Goal: Register for event/course

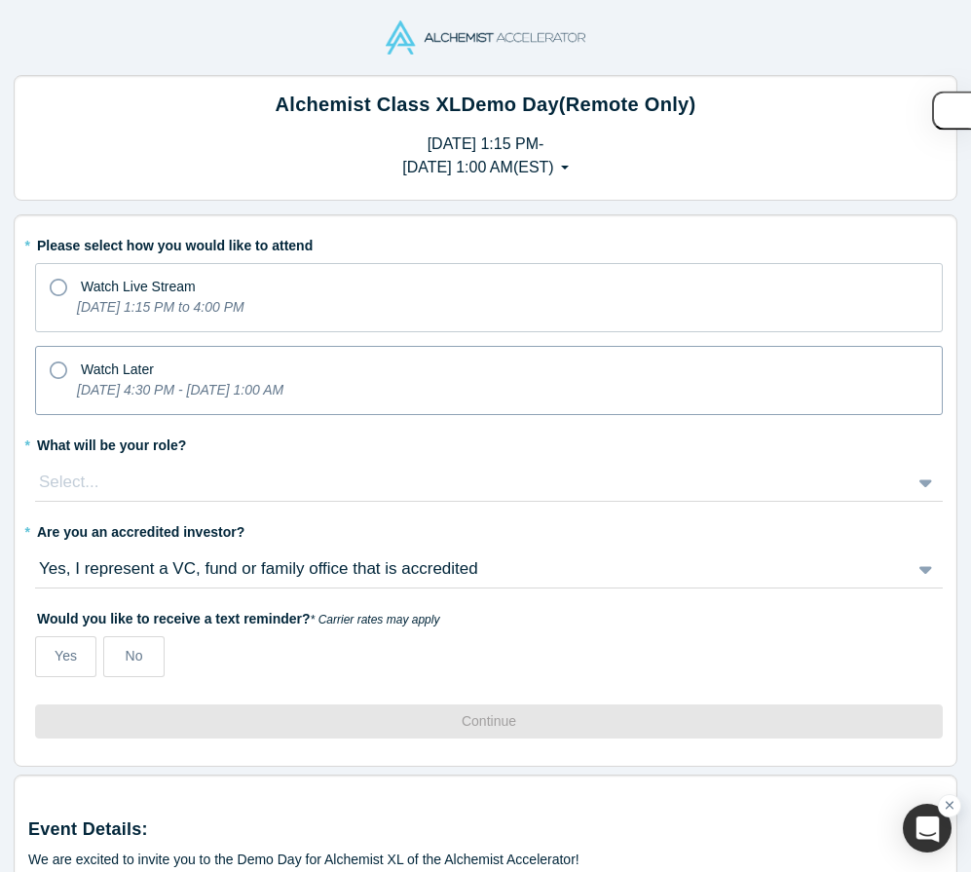
click at [64, 369] on icon at bounding box center [59, 370] width 18 height 18
click at [0, 0] on input "Watch Later [DATE] 4:30 PM - [DATE] 1:00 AM" at bounding box center [0, 0] width 0 height 0
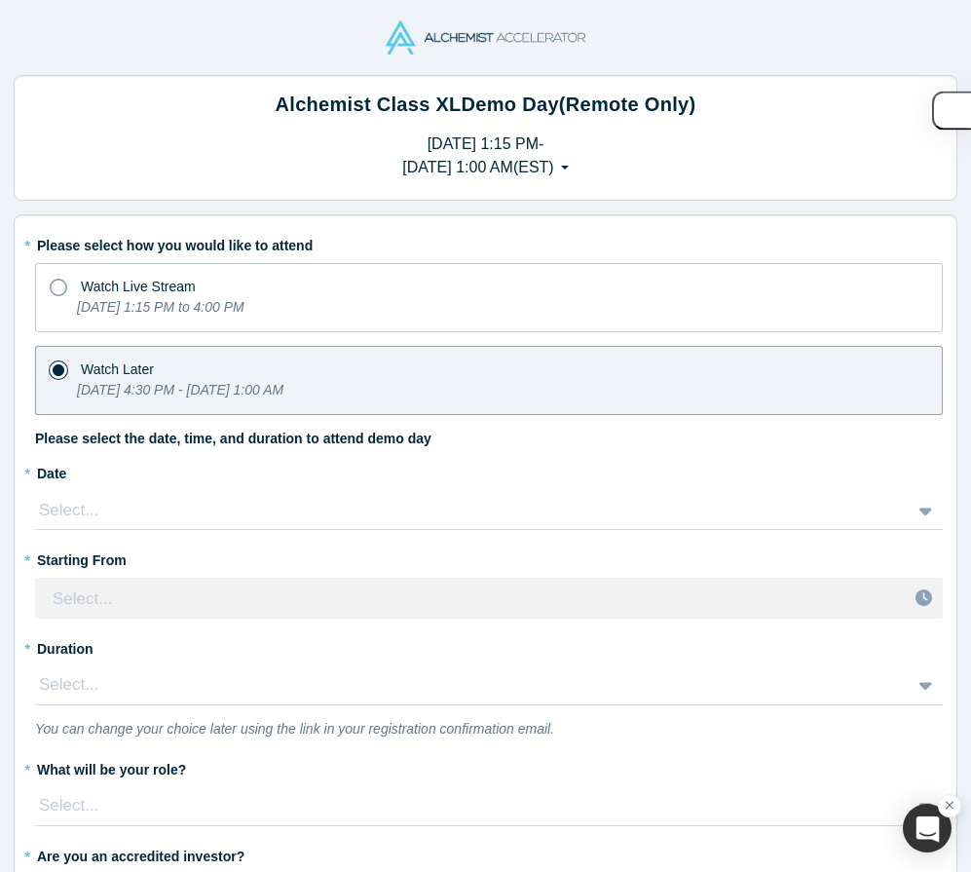
click at [130, 515] on div "Select..." at bounding box center [467, 510] width 860 height 25
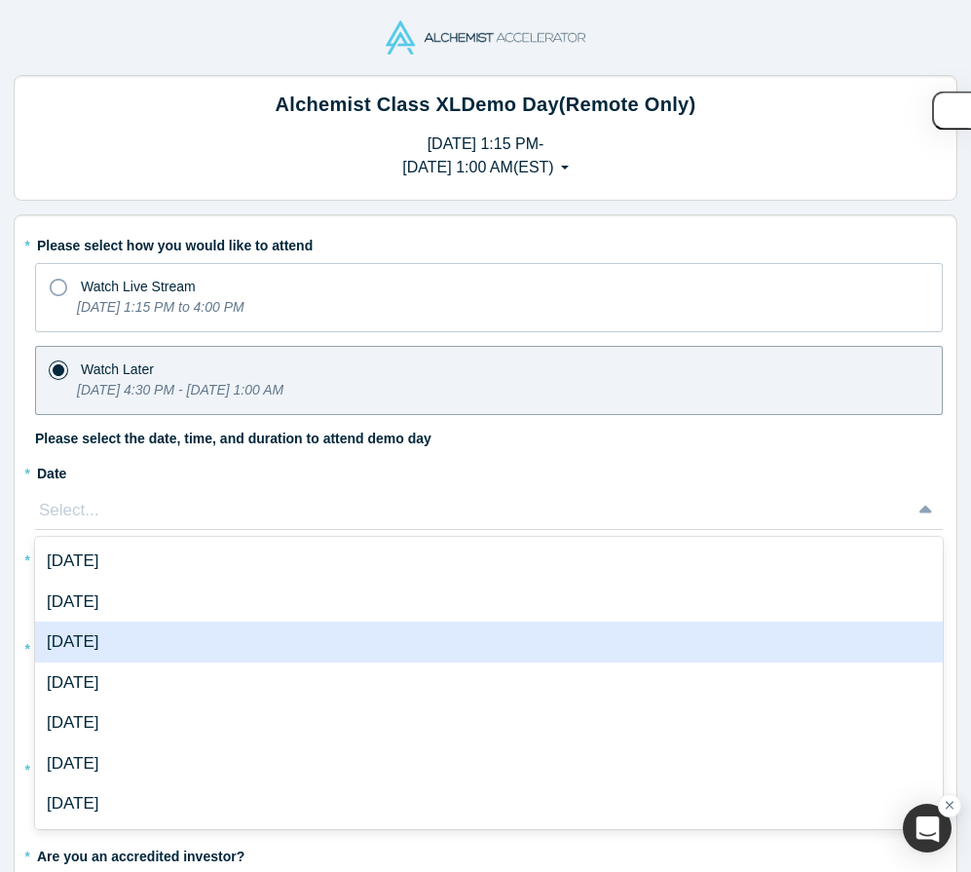
click at [129, 646] on div "[DATE]" at bounding box center [489, 641] width 908 height 41
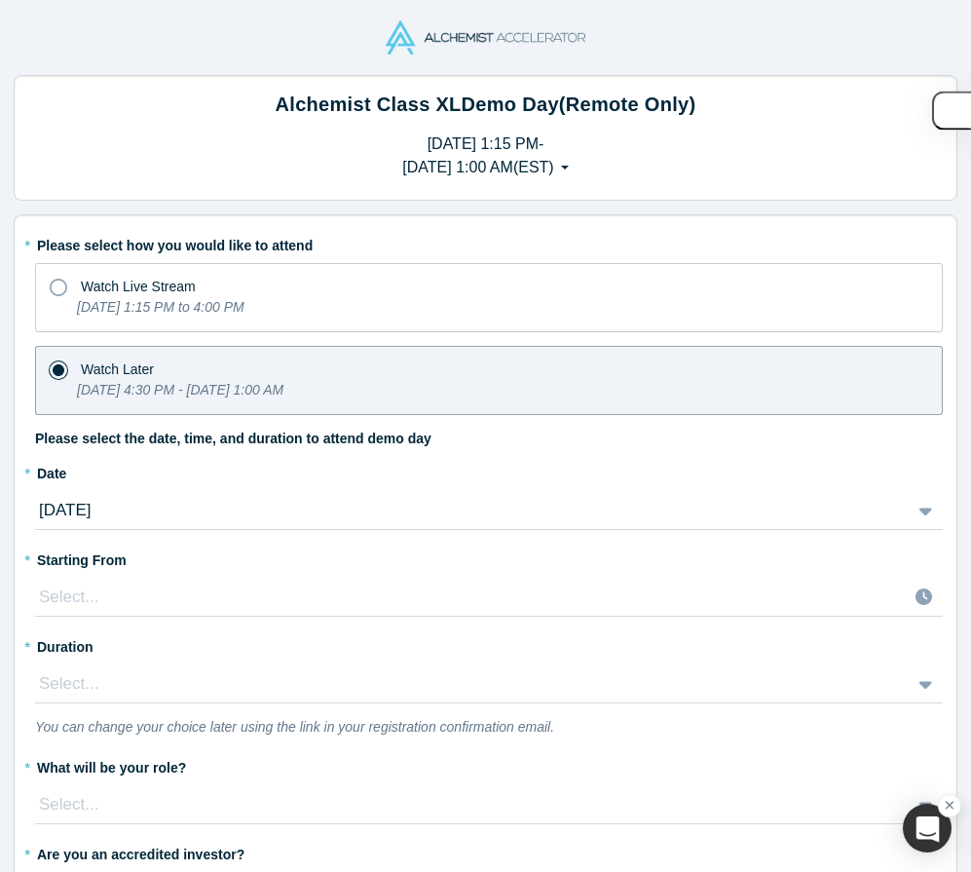
click at [109, 606] on div "Select..." at bounding box center [489, 596] width 908 height 39
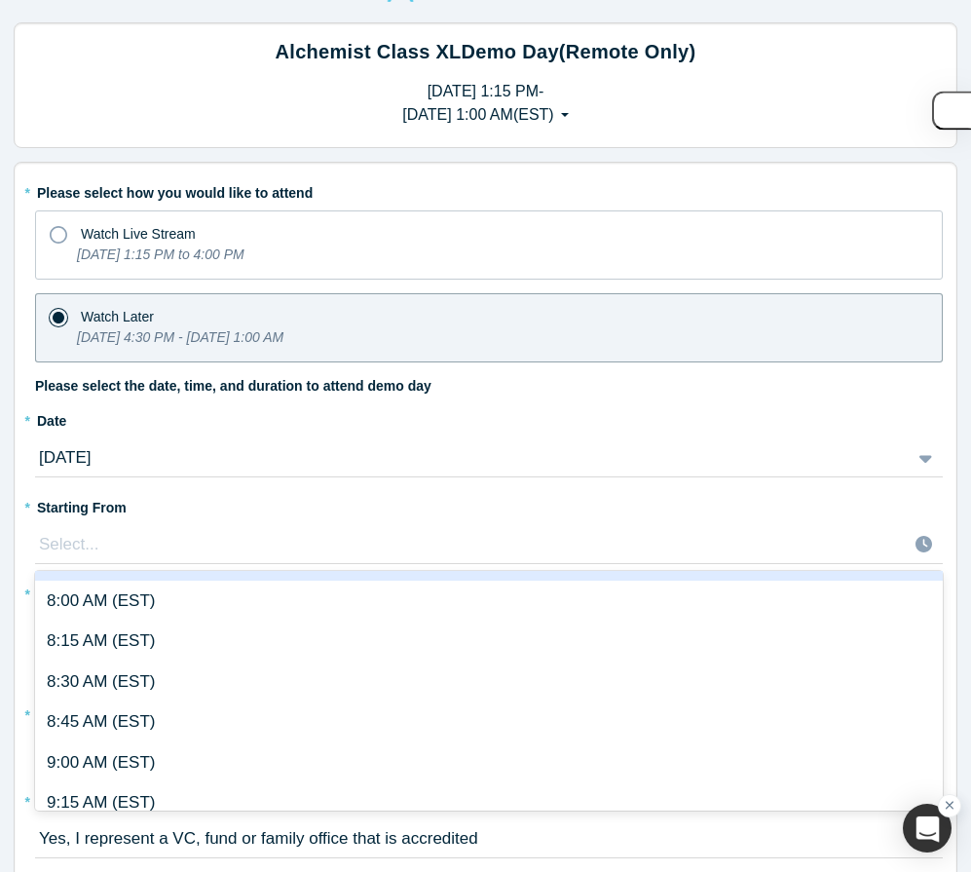
scroll to position [1329, 0]
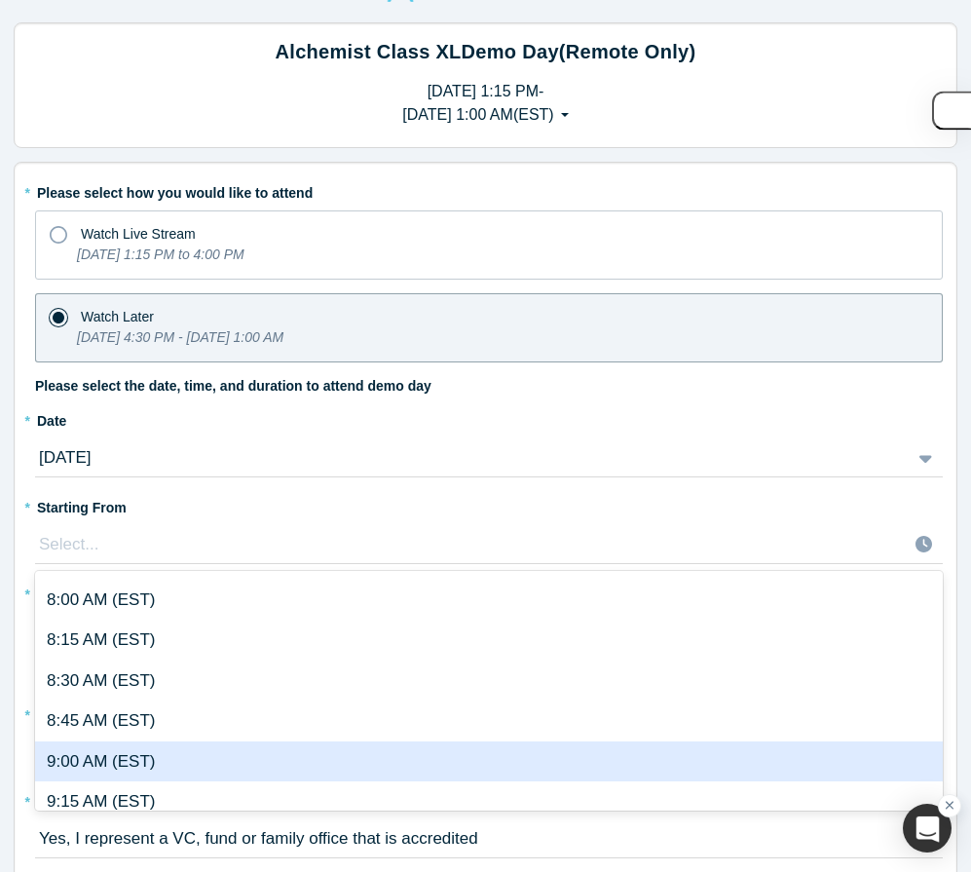
click at [129, 763] on div "9:00 AM (EST)" at bounding box center [489, 761] width 908 height 41
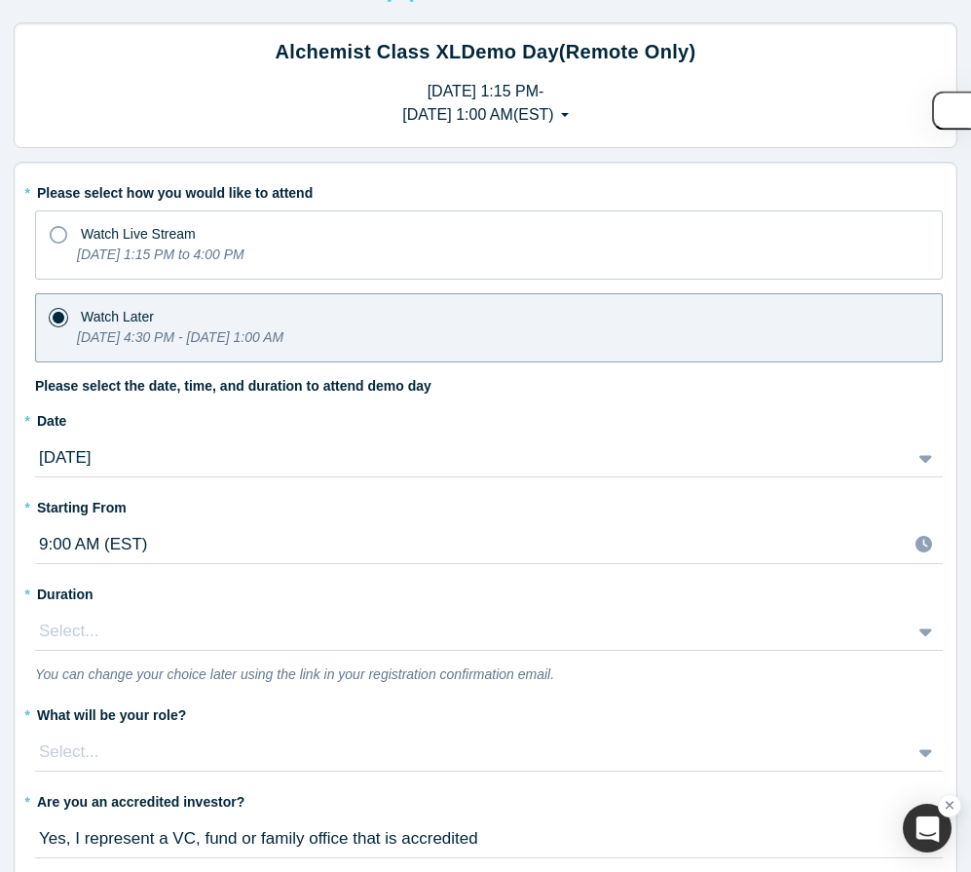
click at [164, 618] on div "Select..." at bounding box center [489, 631] width 908 height 39
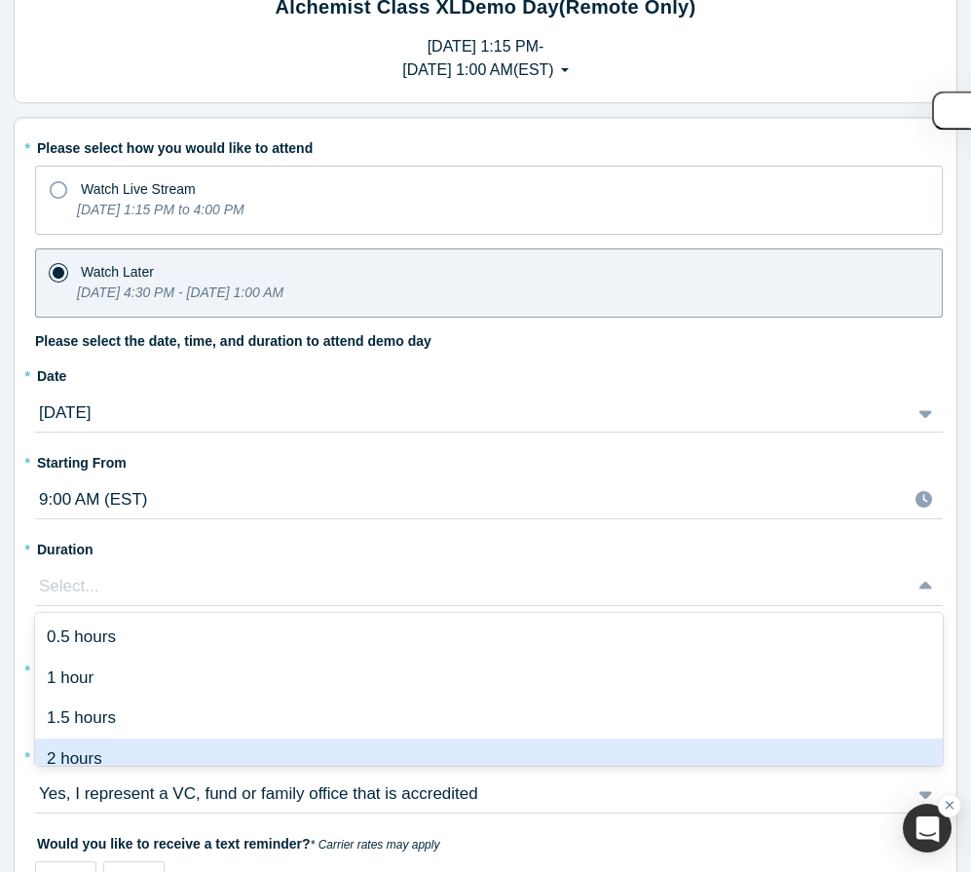
click at [149, 743] on div "2 hours" at bounding box center [489, 758] width 908 height 41
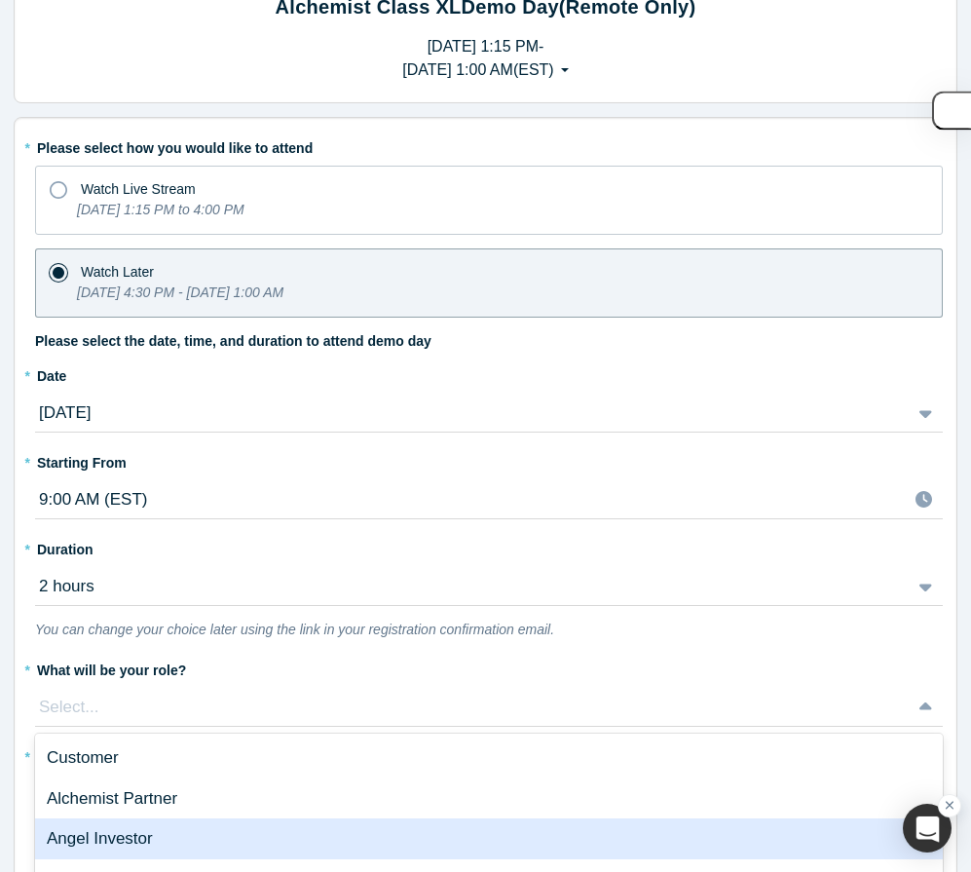
click at [132, 708] on div "Angel Investor, 3 of 6. 6 results available. Use Up and Down to choose options,…" at bounding box center [489, 707] width 908 height 39
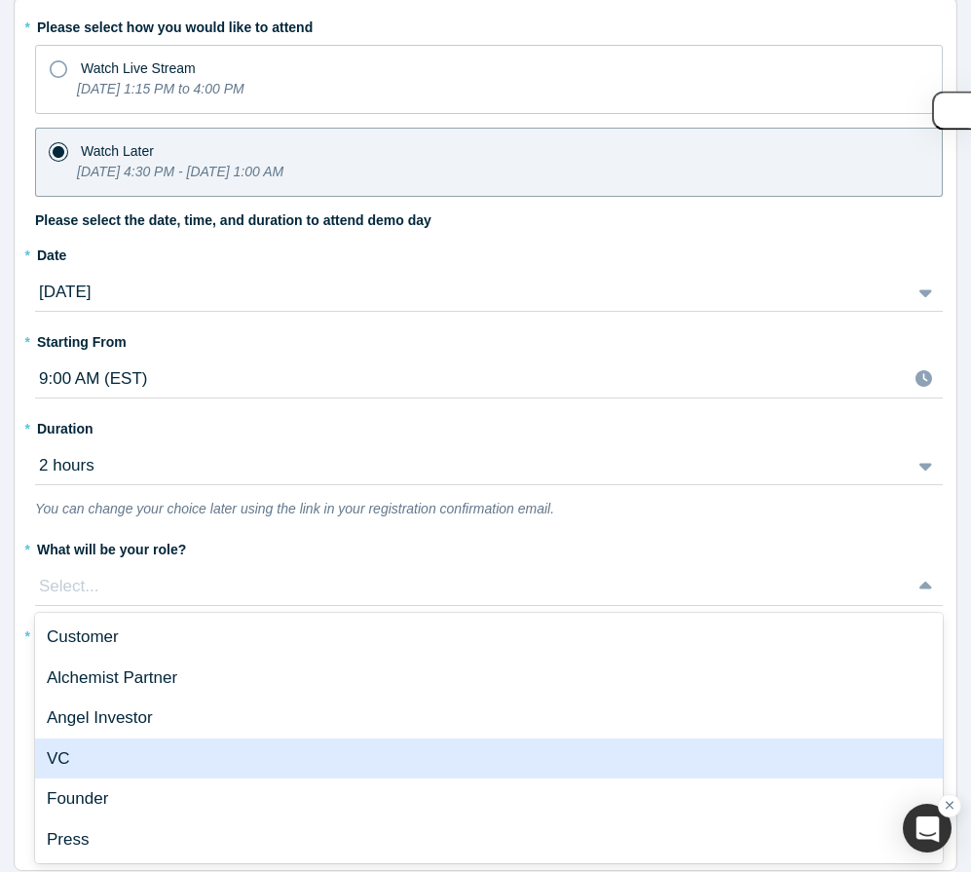
click at [125, 744] on div "VC" at bounding box center [489, 758] width 908 height 41
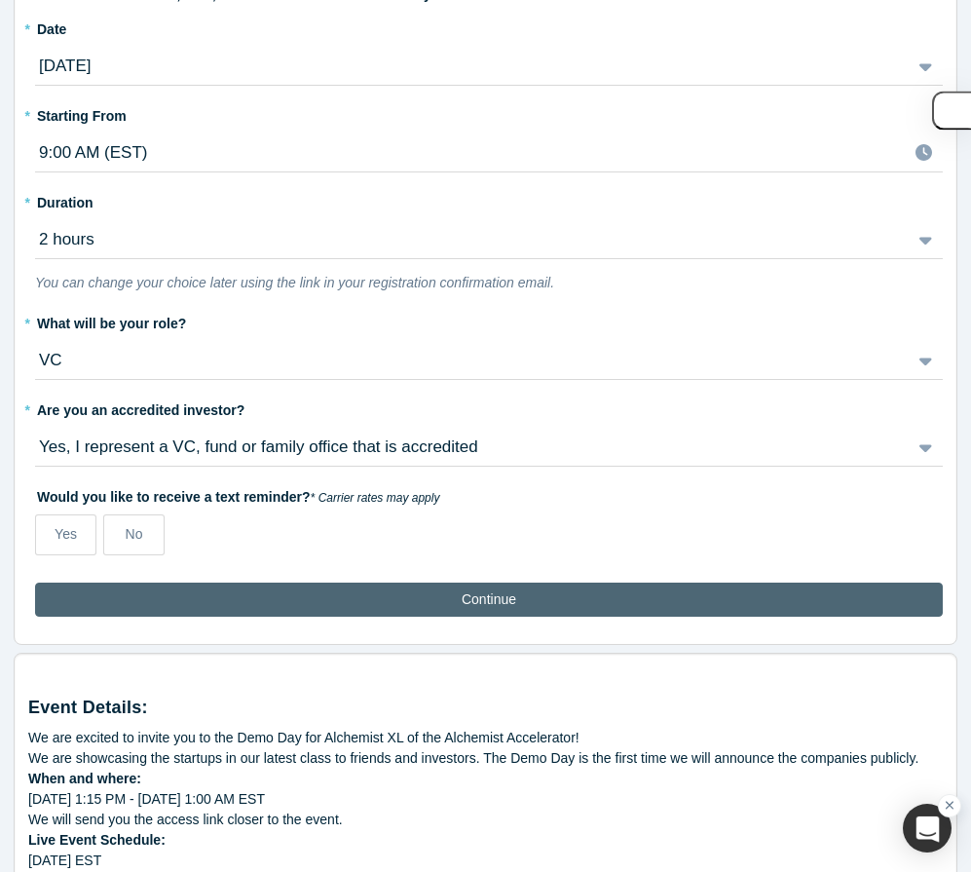
scroll to position [586, 0]
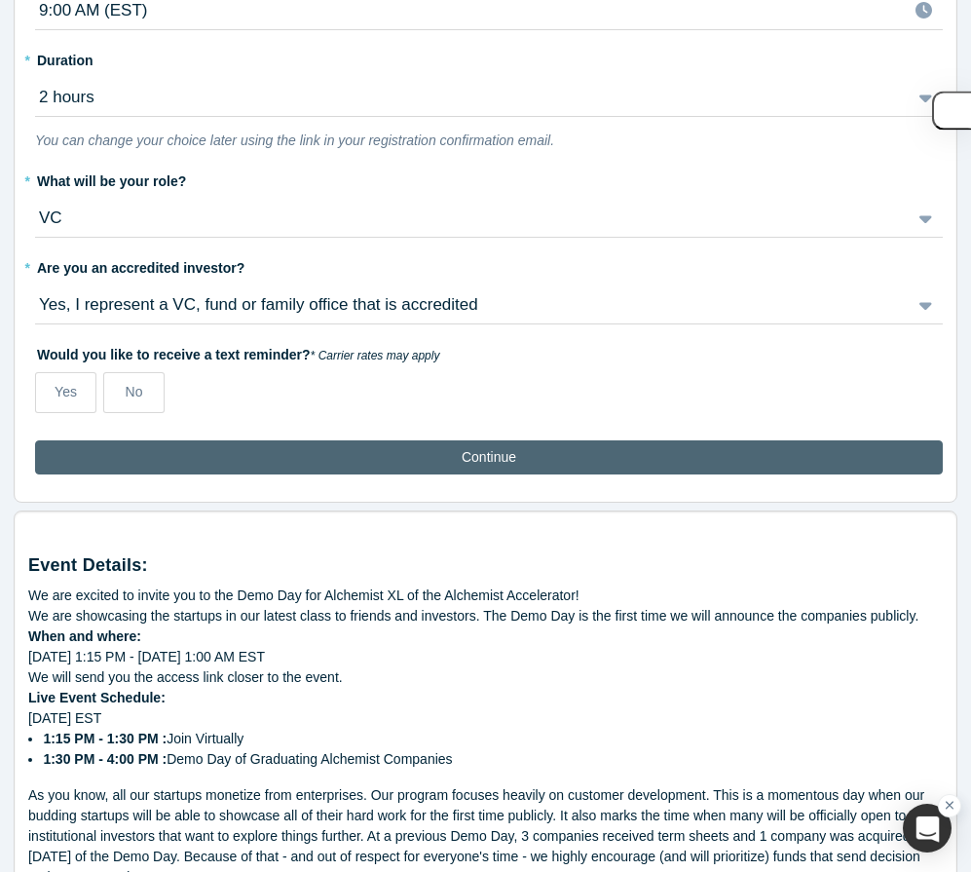
click at [229, 456] on button "Continue" at bounding box center [489, 457] width 908 height 34
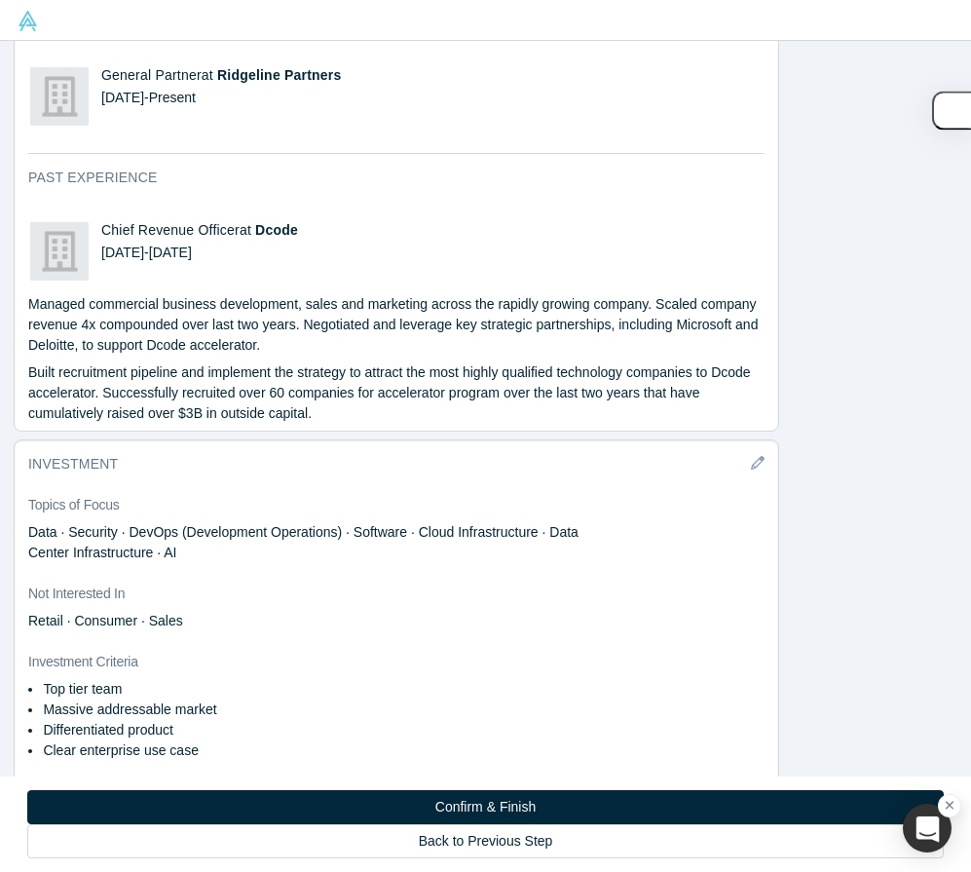
scroll to position [1099, 0]
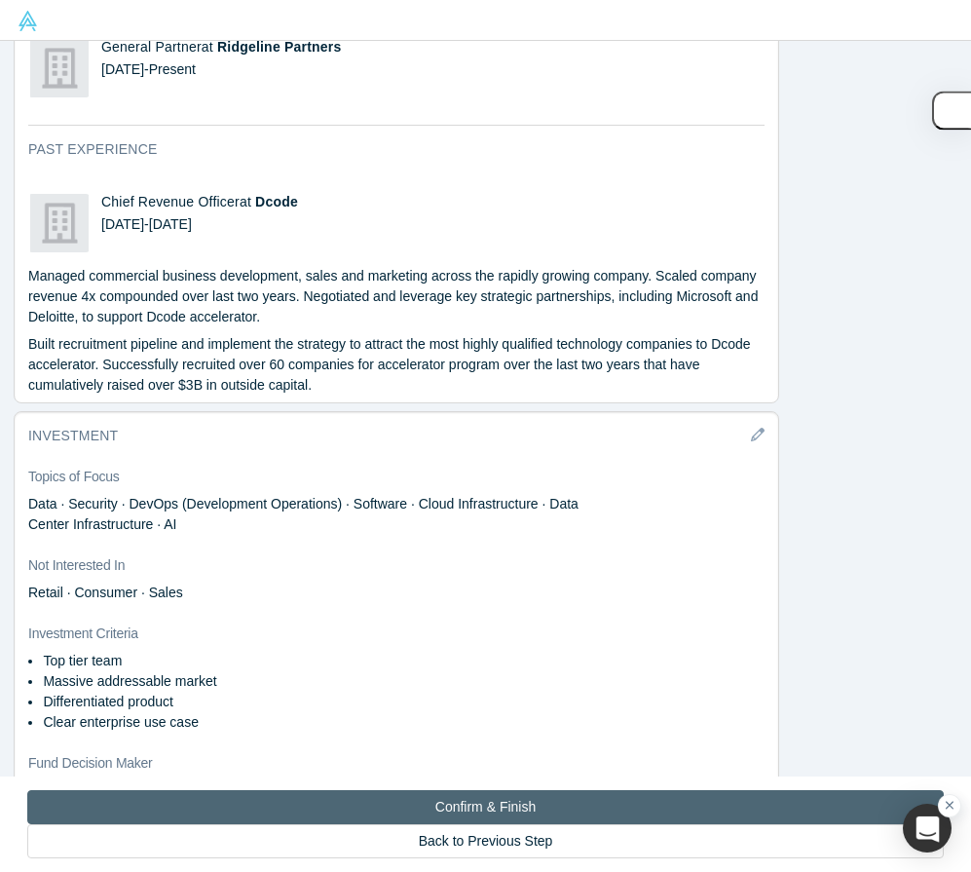
click at [226, 812] on button "Confirm & Finish" at bounding box center [485, 807] width 916 height 34
